Goal: Task Accomplishment & Management: Manage account settings

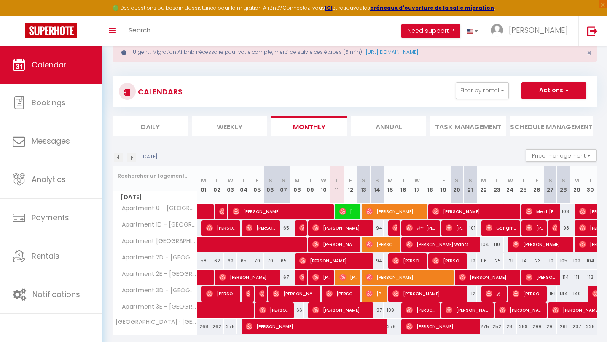
scroll to position [52, 0]
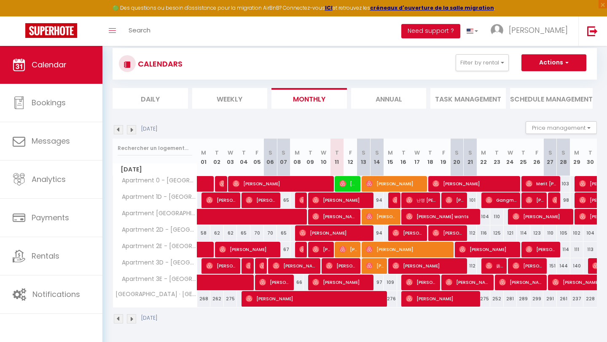
click at [344, 241] on td at bounding box center [350, 233] width 13 height 16
type input "84"
type input "[DATE]"
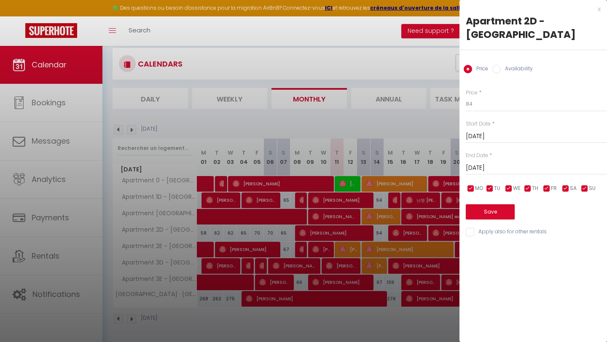
click at [342, 247] on div at bounding box center [303, 171] width 607 height 342
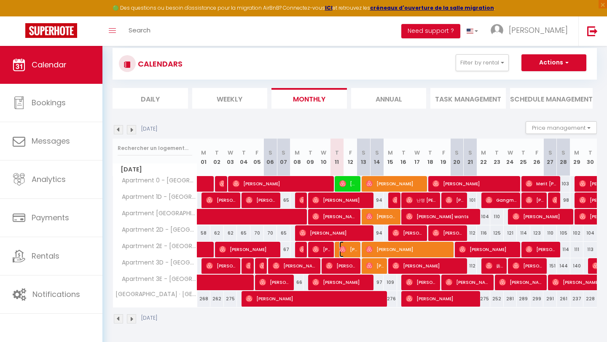
click at [346, 252] on span "[PERSON_NAME]" at bounding box center [348, 250] width 18 height 16
select select "OK"
select select "0"
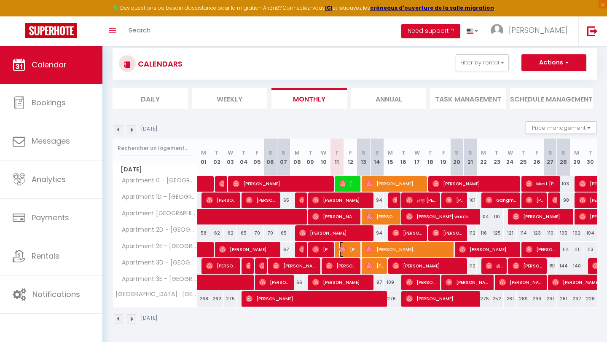
select select "1"
select select
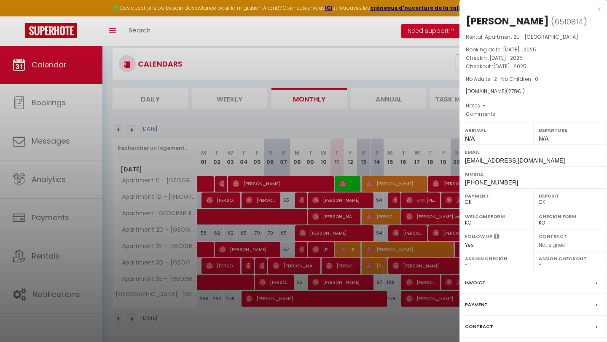
click at [484, 328] on label "Contract" at bounding box center [479, 327] width 28 height 9
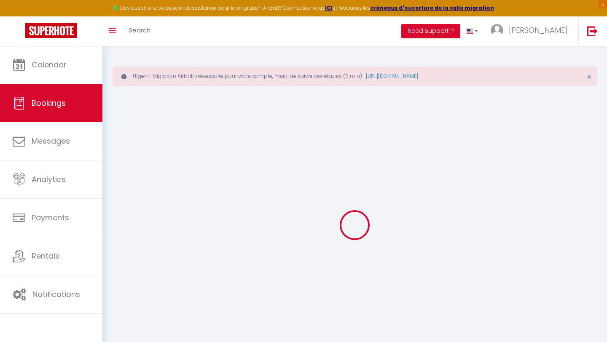
select select
checkbox input "false"
select select
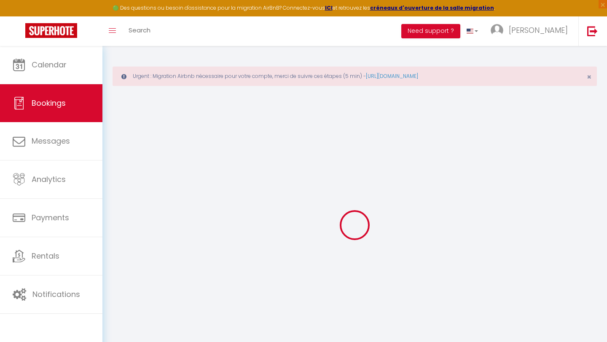
select select
checkbox input "false"
